Goal: Task Accomplishment & Management: Use online tool/utility

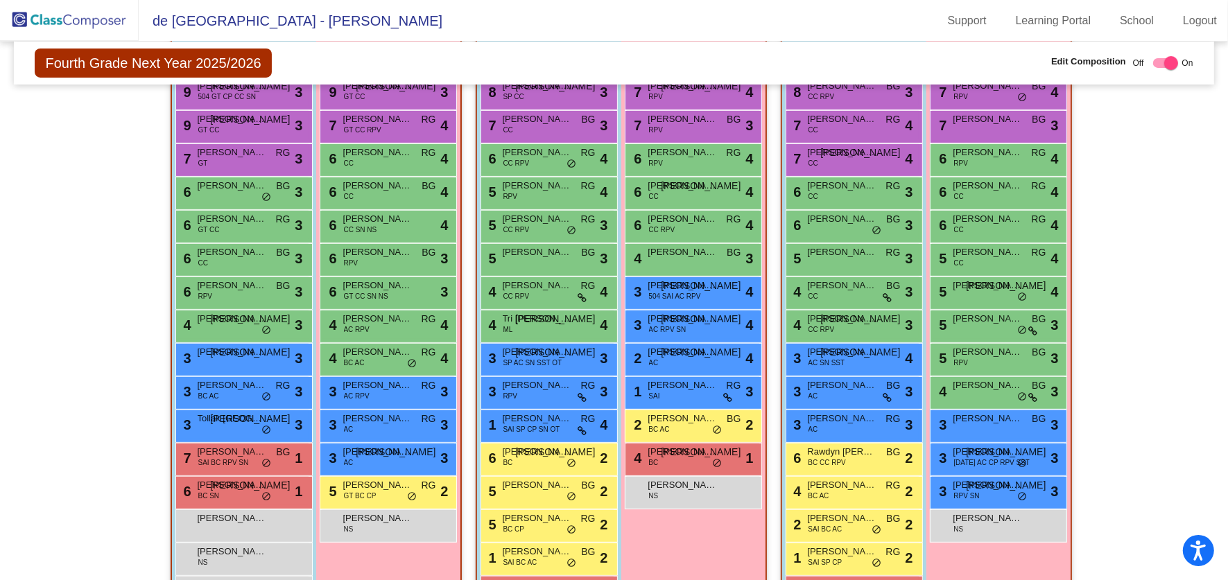
scroll to position [387, 0]
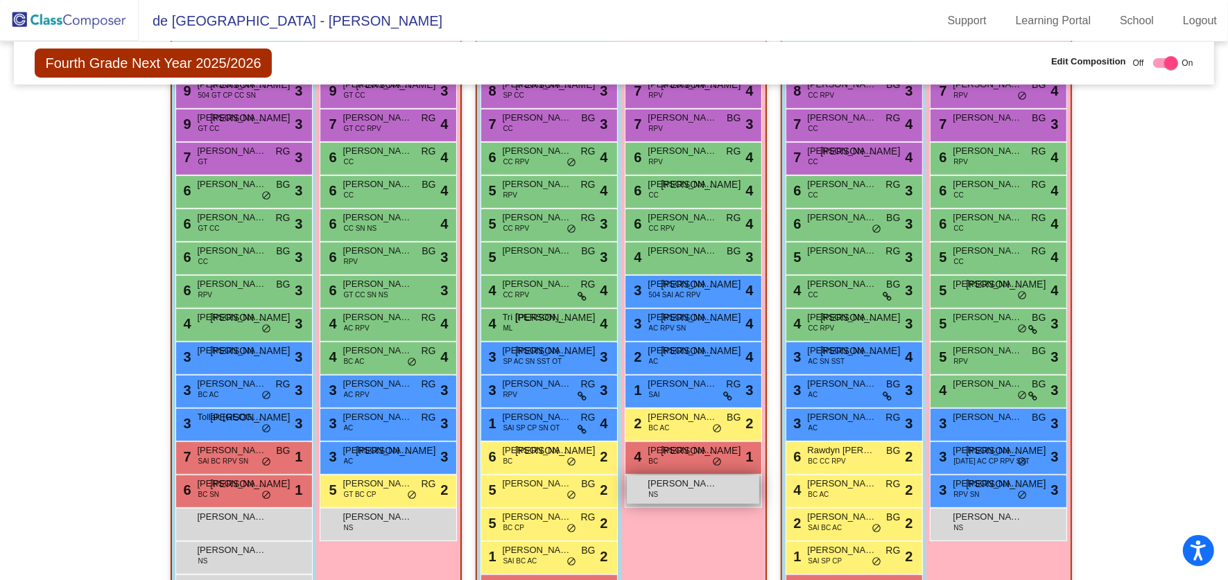
click at [689, 489] on div "Allison Perez NS lock do_not_disturb_alt" at bounding box center [693, 490] width 132 height 28
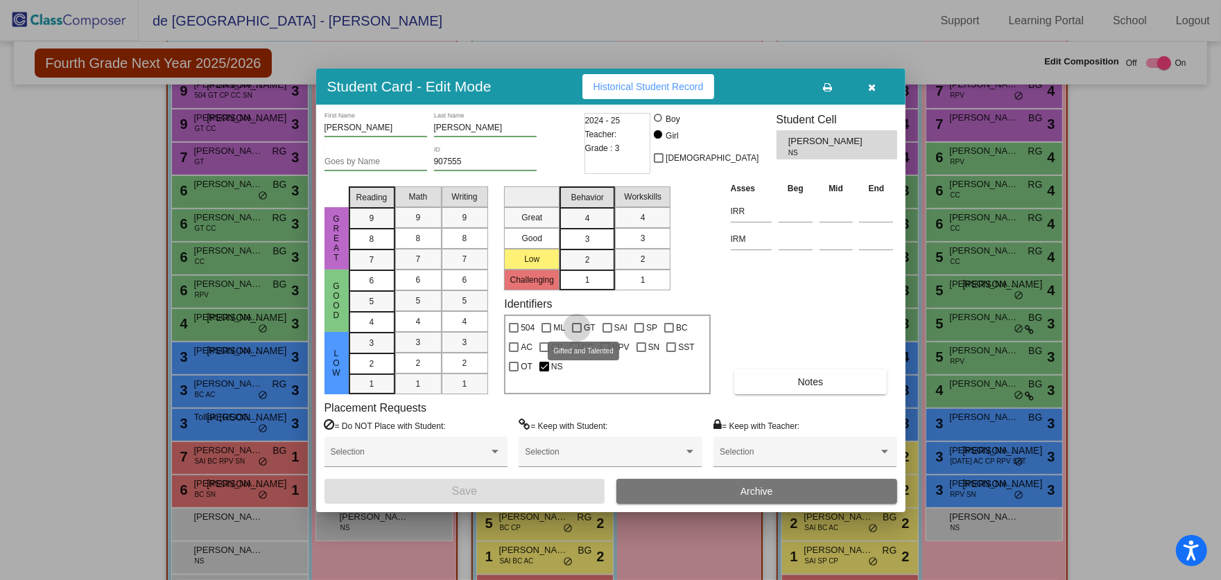
click at [579, 329] on div at bounding box center [577, 328] width 10 height 10
click at [577, 333] on input "GT" at bounding box center [576, 333] width 1 height 1
checkbox input "true"
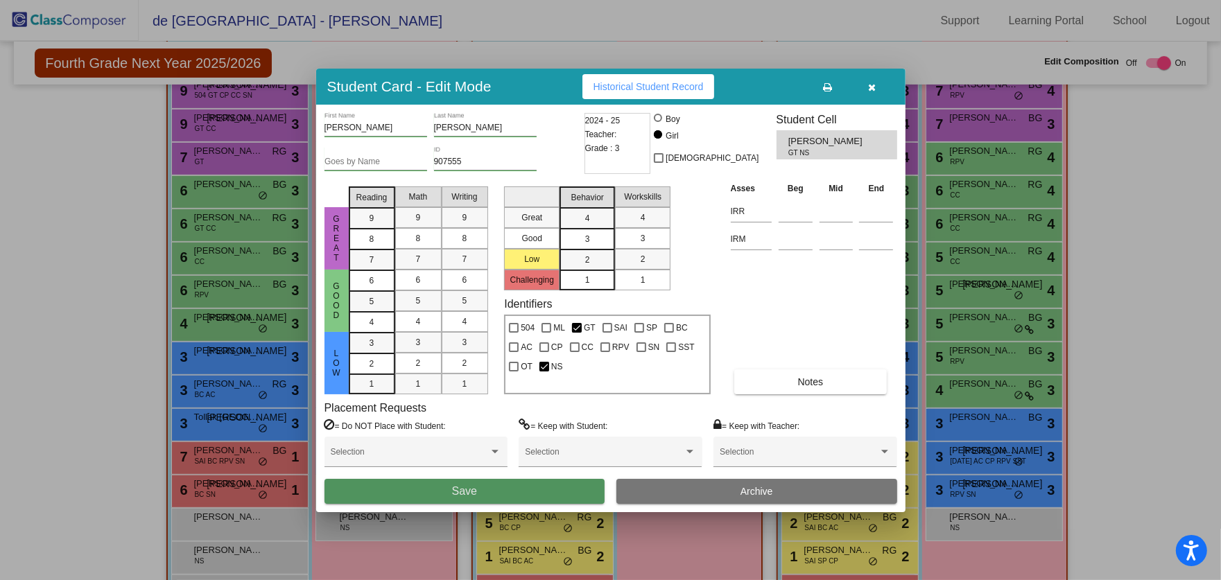
click at [530, 485] on button "Save" at bounding box center [464, 491] width 281 height 25
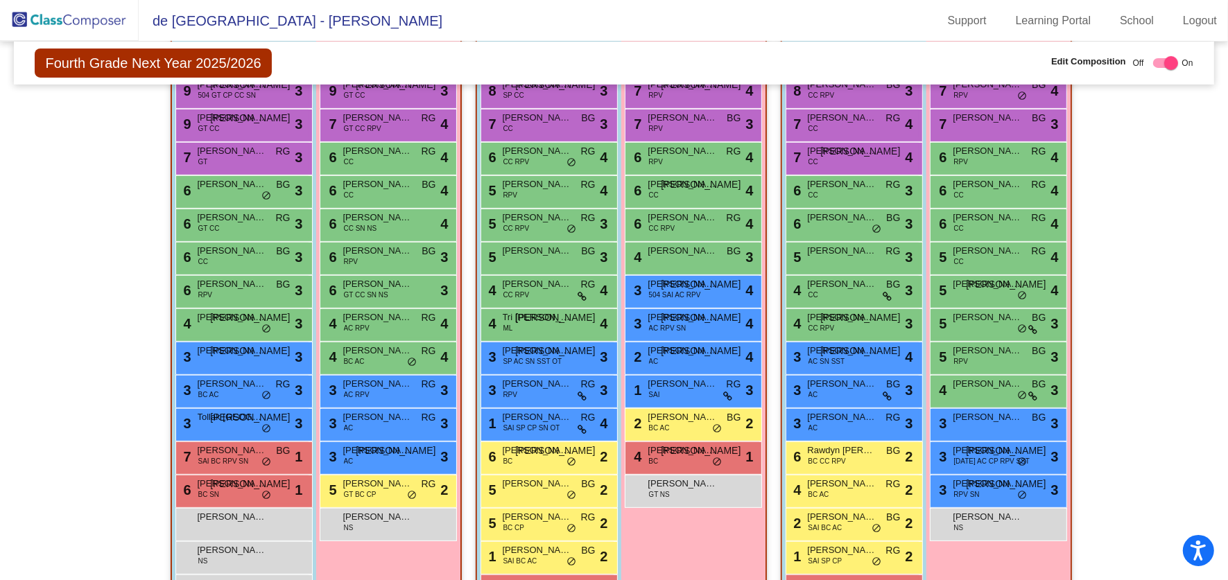
click at [84, 25] on img at bounding box center [69, 20] width 139 height 41
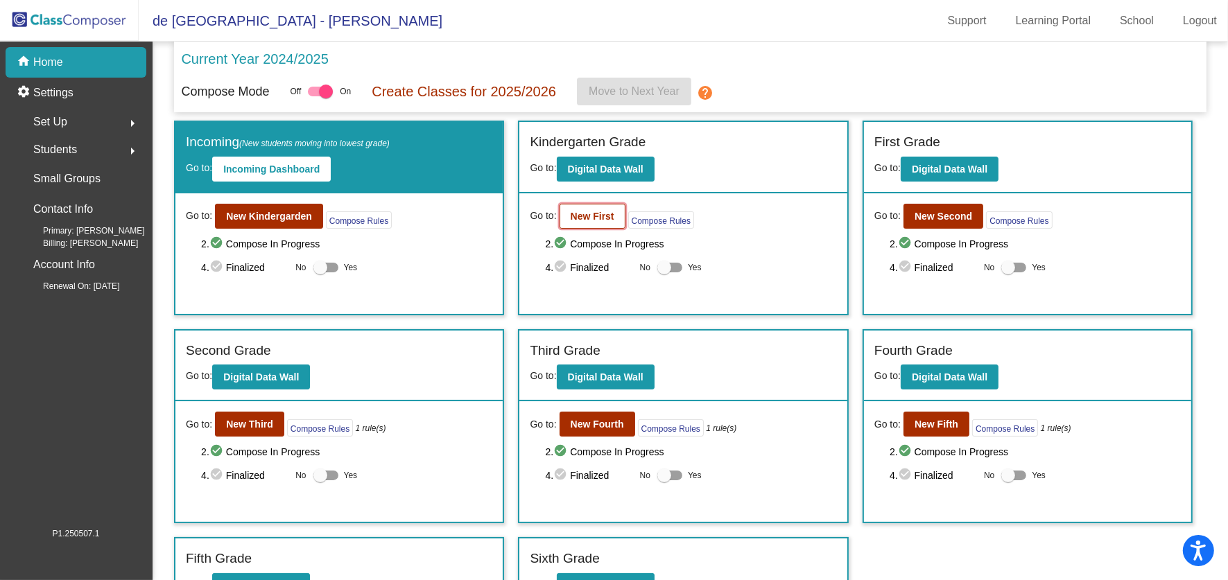
click at [579, 206] on button "New First" at bounding box center [592, 216] width 66 height 25
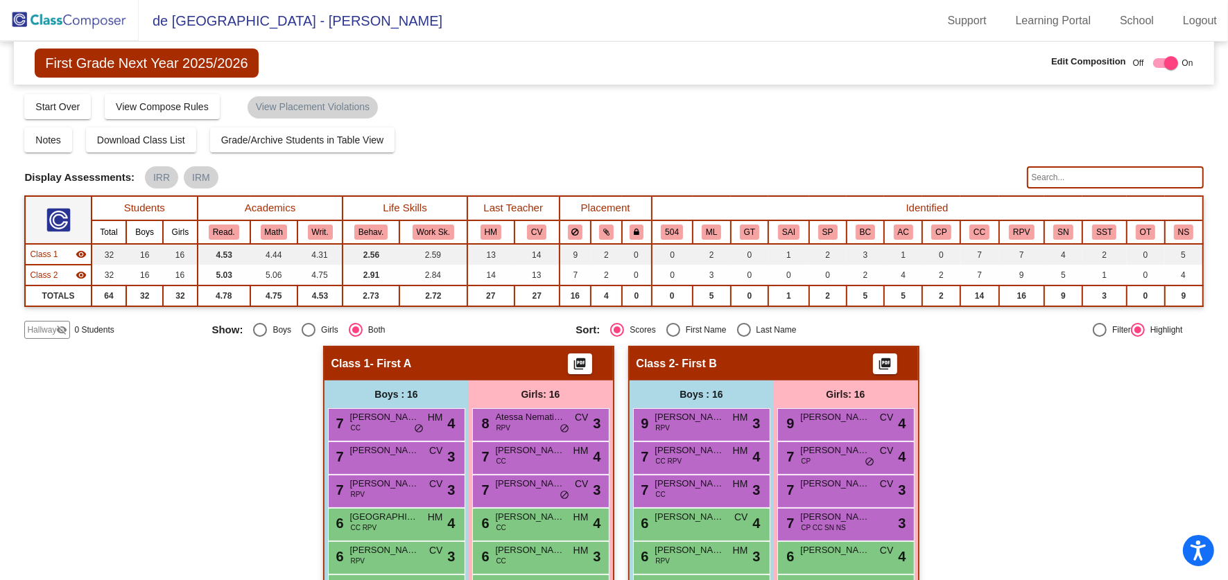
click at [1063, 169] on input "text" at bounding box center [1115, 177] width 177 height 22
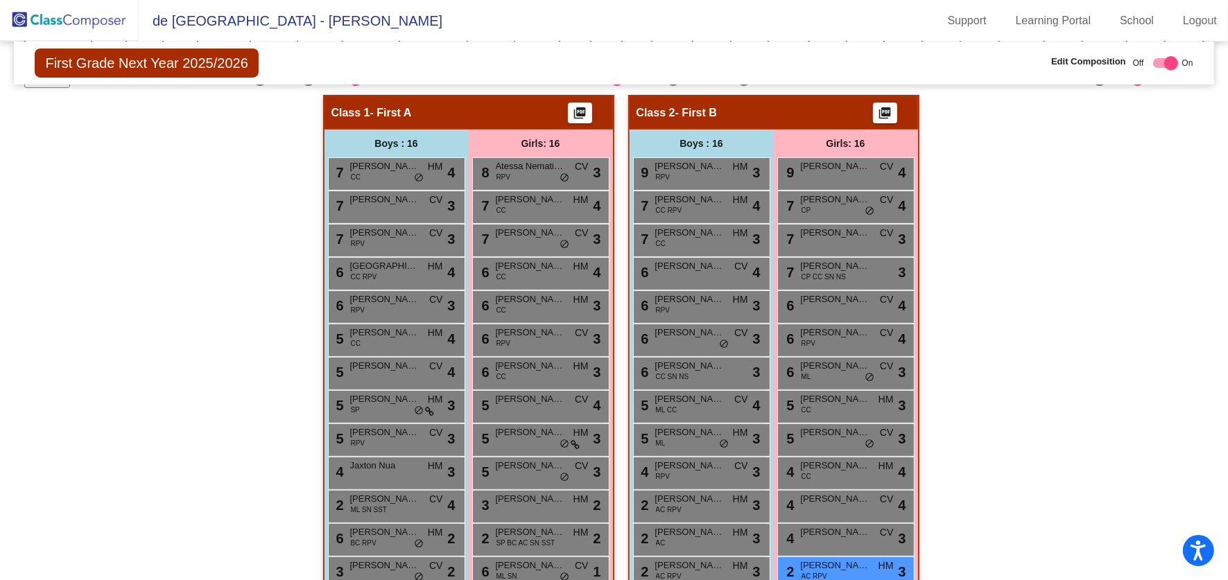
scroll to position [381, 0]
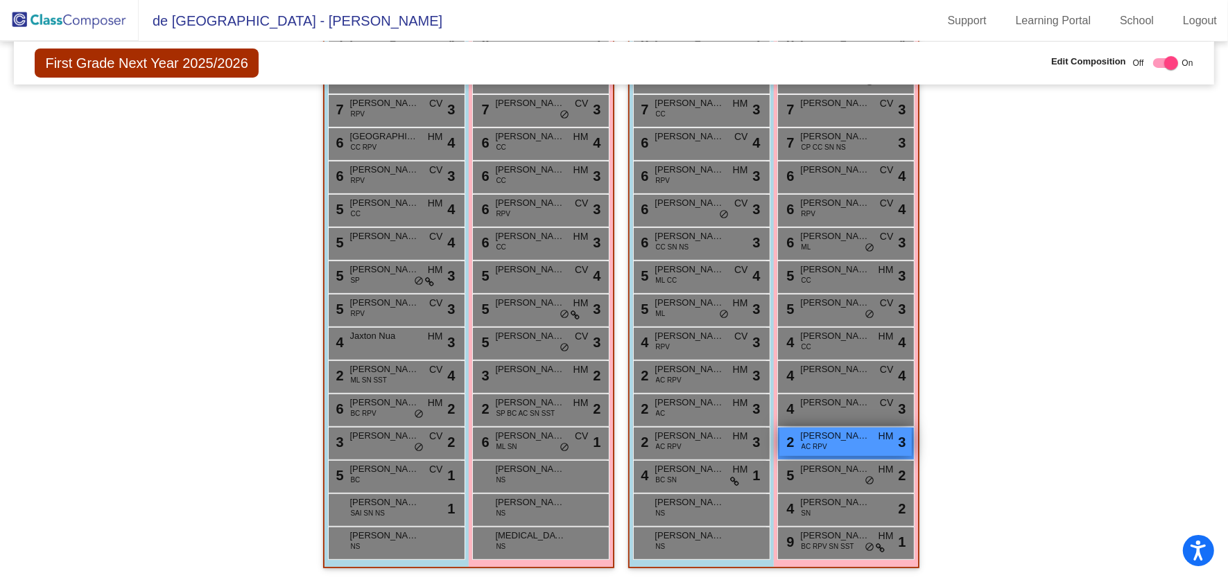
type input "annabel"
click at [846, 435] on span "Annabellee Gomez" at bounding box center [835, 436] width 69 height 14
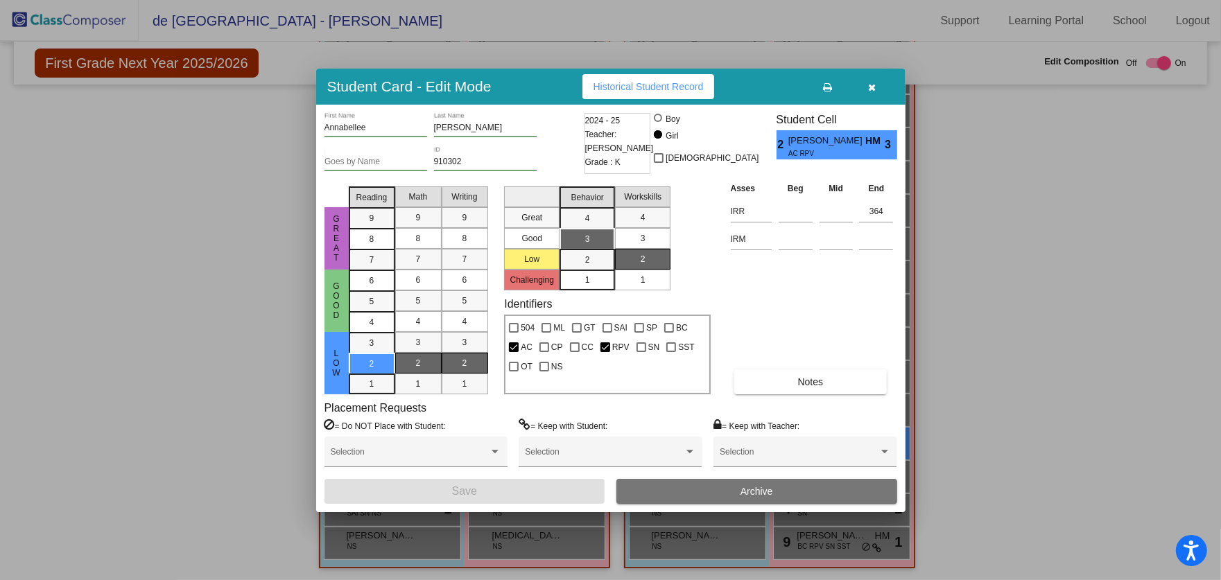
click at [1088, 286] on div at bounding box center [610, 290] width 1221 height 580
